Goal: Task Accomplishment & Management: Use online tool/utility

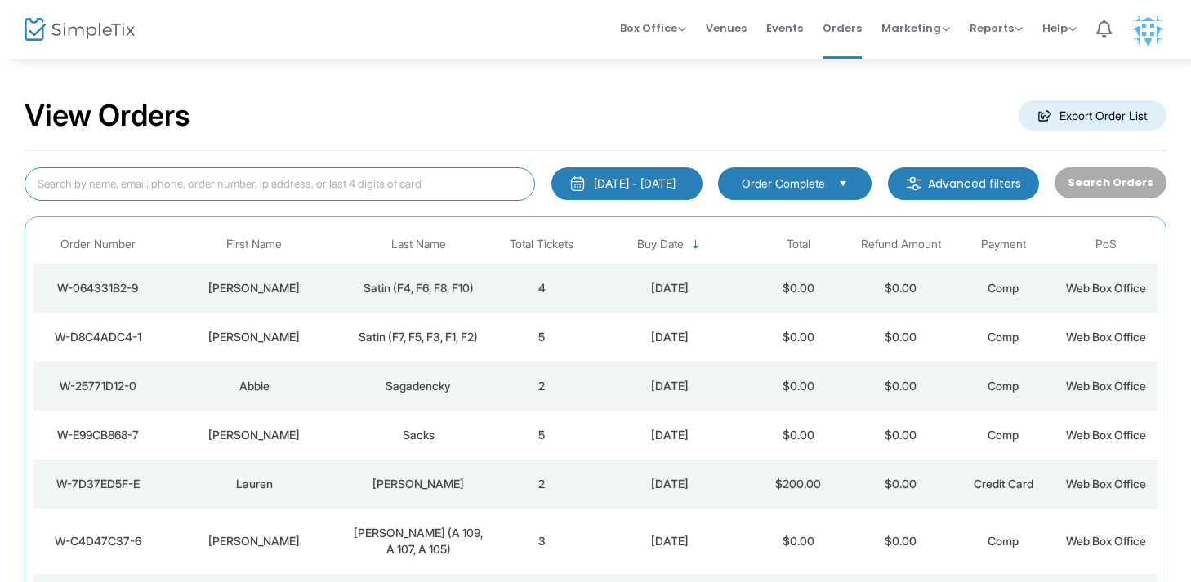
click at [152, 181] on input at bounding box center [280, 183] width 511 height 33
type input "[GEOGRAPHIC_DATA]"
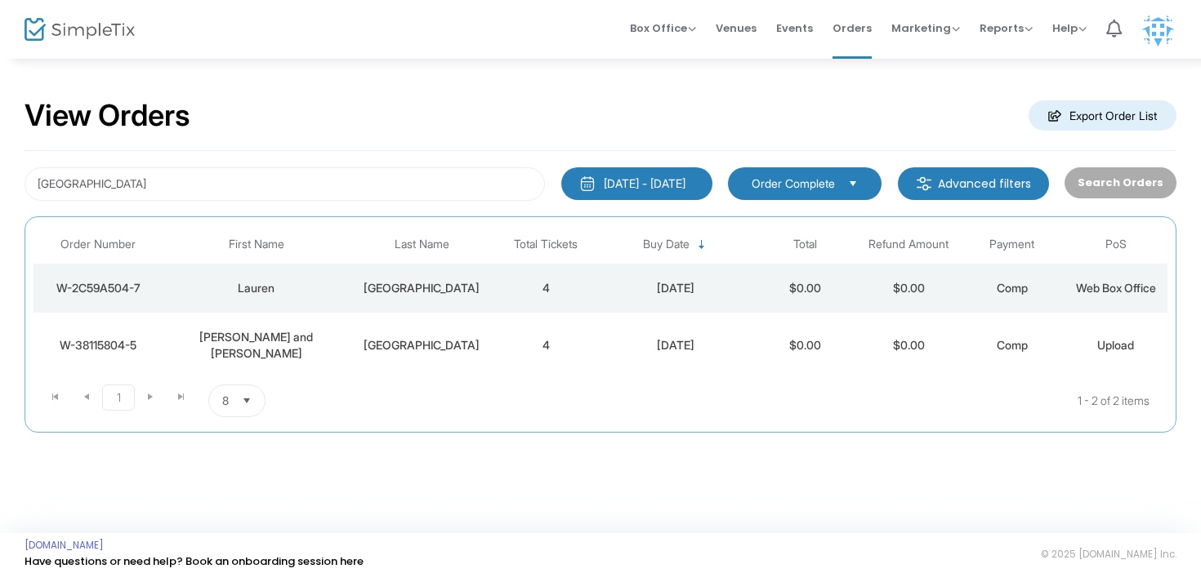
click at [456, 289] on div "[GEOGRAPHIC_DATA]" at bounding box center [422, 288] width 136 height 16
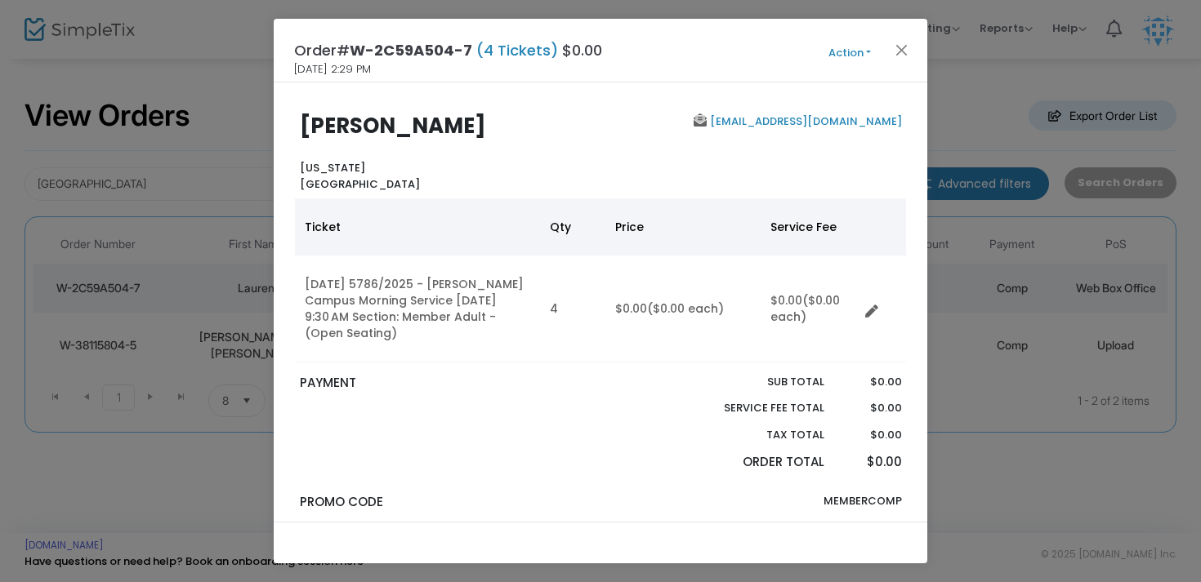
click at [859, 56] on button "Action" at bounding box center [850, 53] width 98 height 18
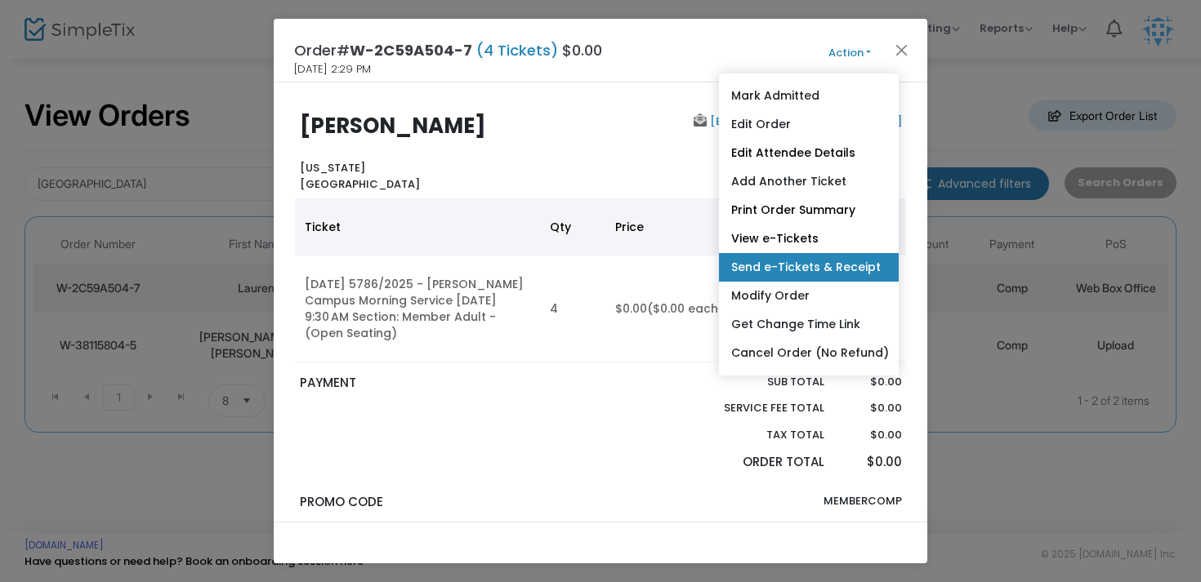
click at [799, 262] on link "Send e-Tickets & Receipt" at bounding box center [809, 267] width 180 height 29
type input "[EMAIL_ADDRESS][DOMAIN_NAME]"
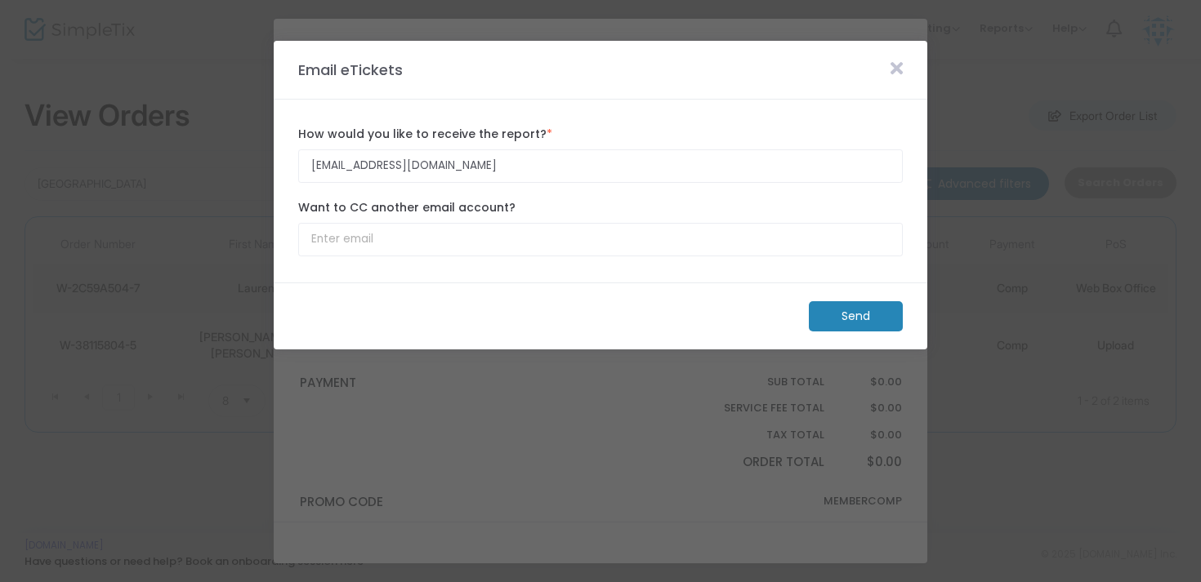
click at [850, 315] on m-button "Send" at bounding box center [856, 316] width 94 height 30
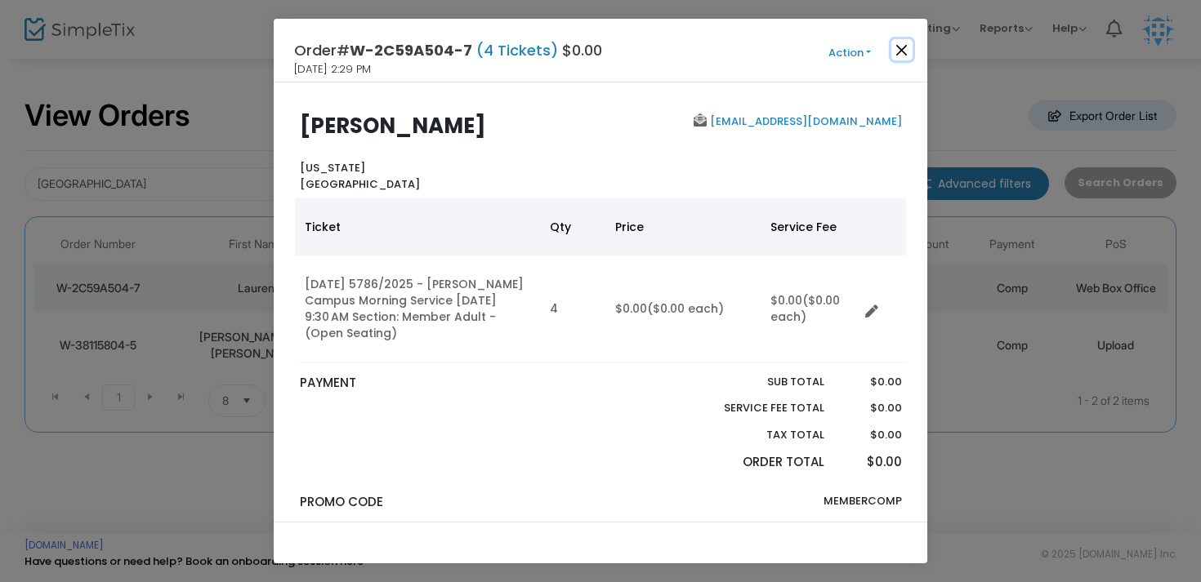
click at [902, 41] on button "Close" at bounding box center [901, 49] width 21 height 21
